Goal: Transaction & Acquisition: Purchase product/service

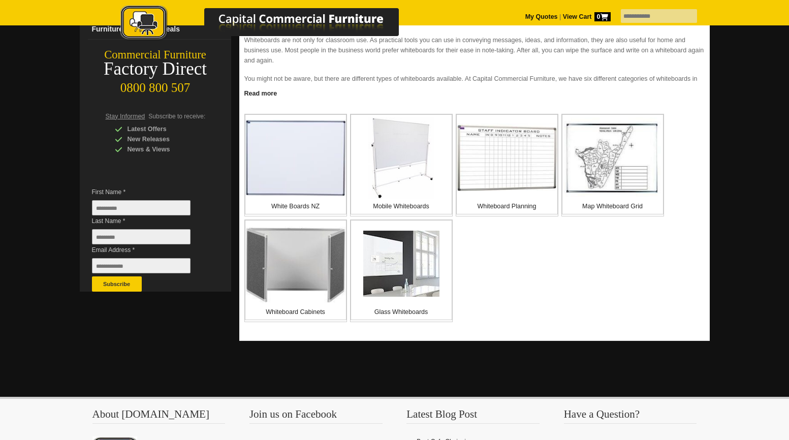
scroll to position [165, 0]
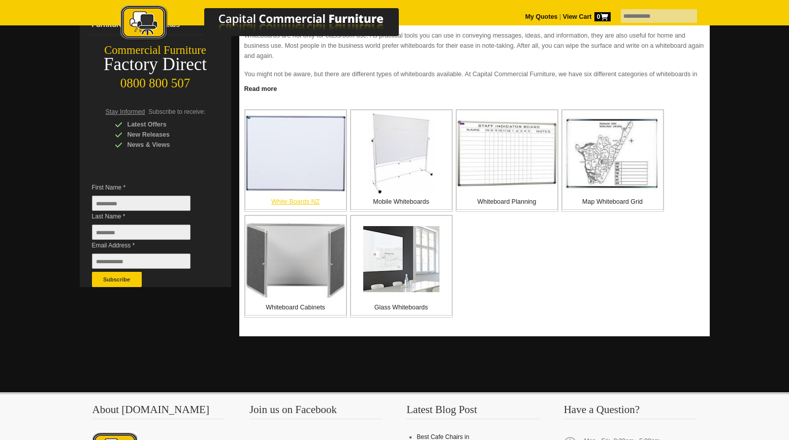
click at [299, 160] on img at bounding box center [295, 153] width 101 height 77
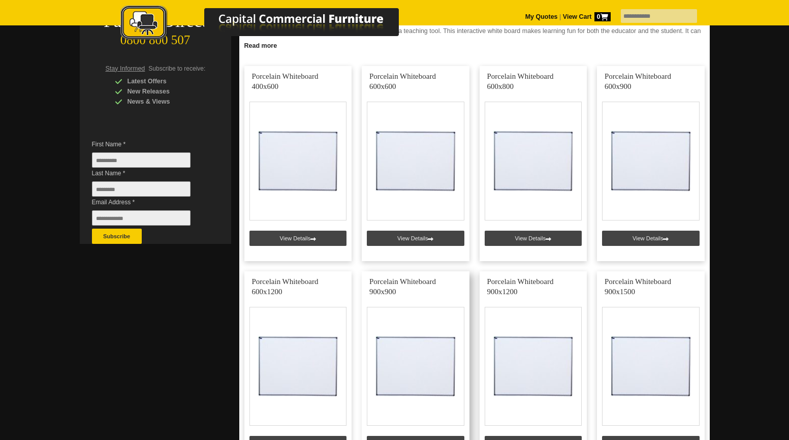
scroll to position [209, 0]
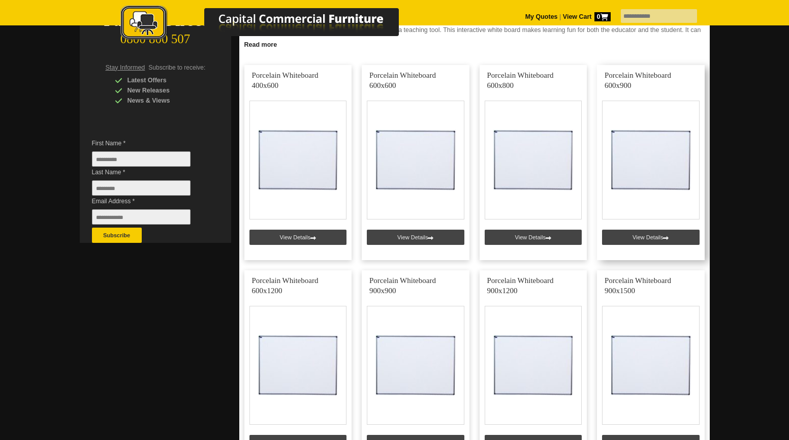
click at [656, 236] on link at bounding box center [651, 162] width 108 height 195
